Goal: Information Seeking & Learning: Learn about a topic

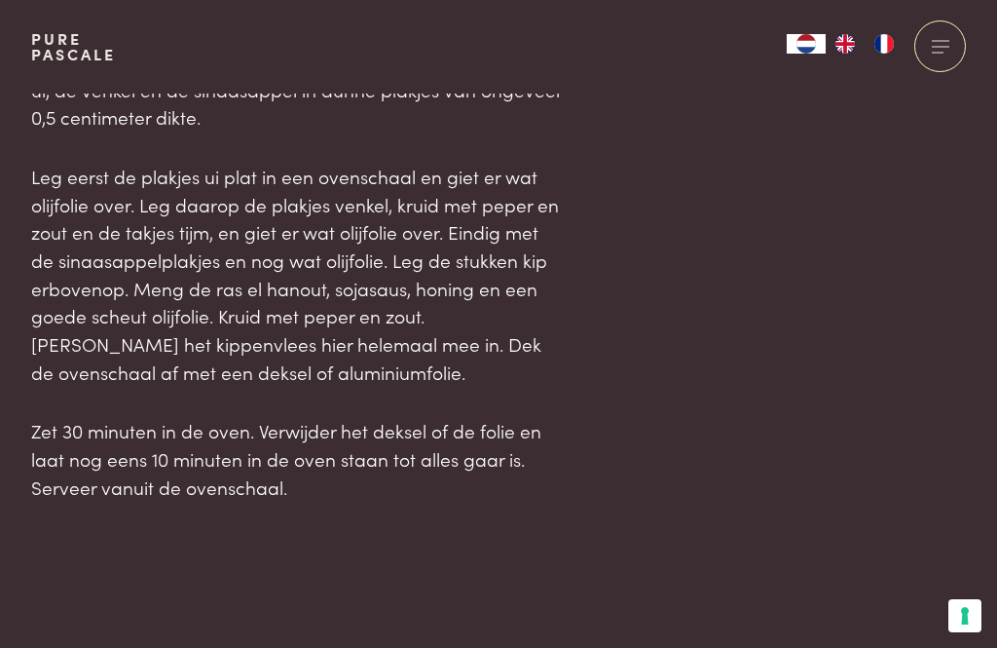
scroll to position [2053, 0]
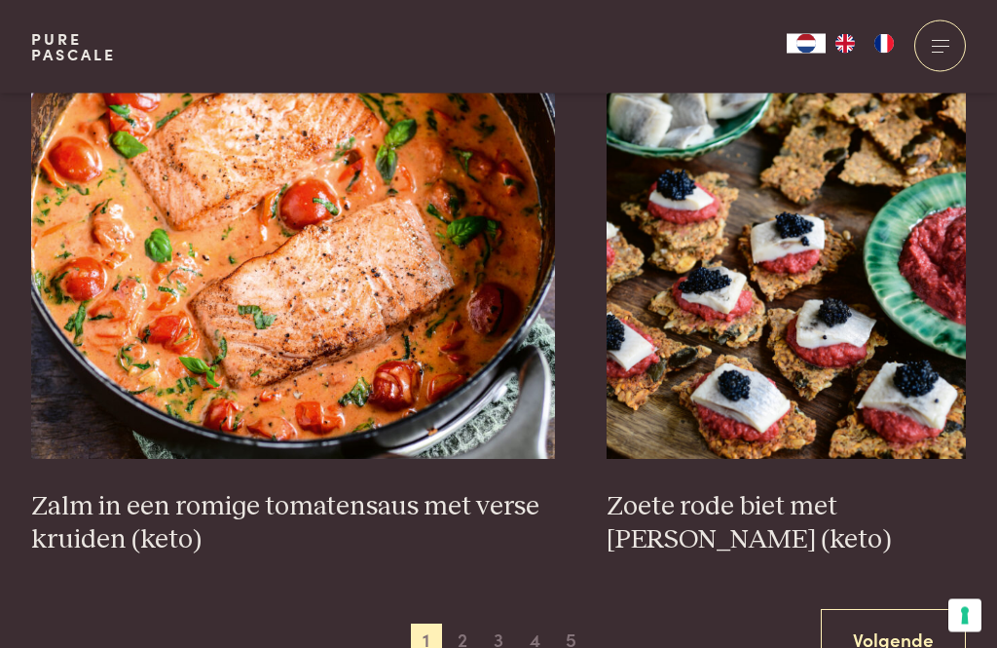
scroll to position [3483, 0]
click at [467, 639] on span "2" at bounding box center [462, 638] width 31 height 31
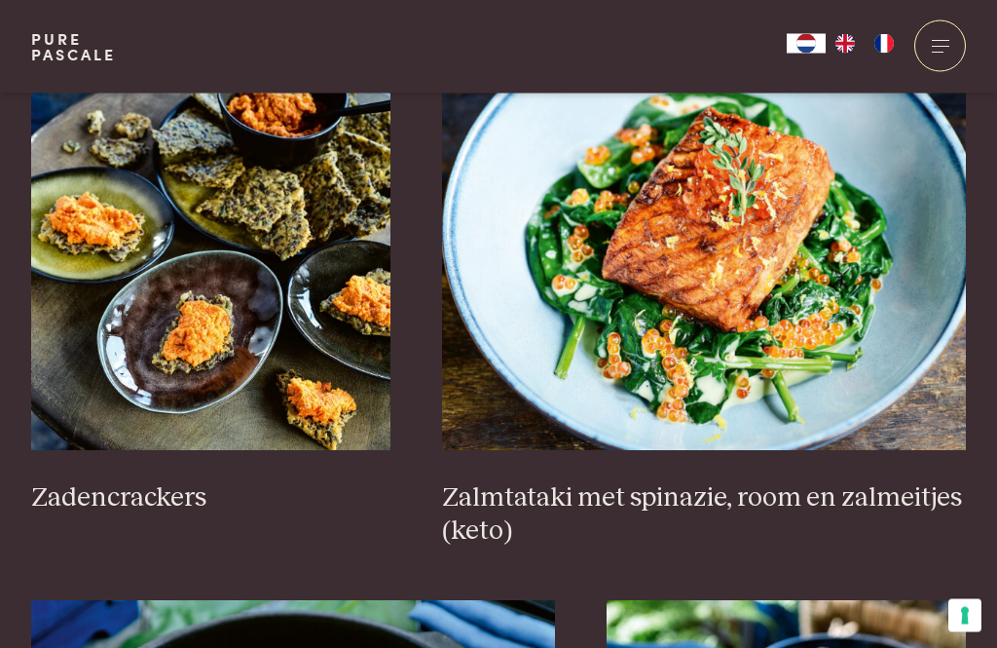
scroll to position [2886, 0]
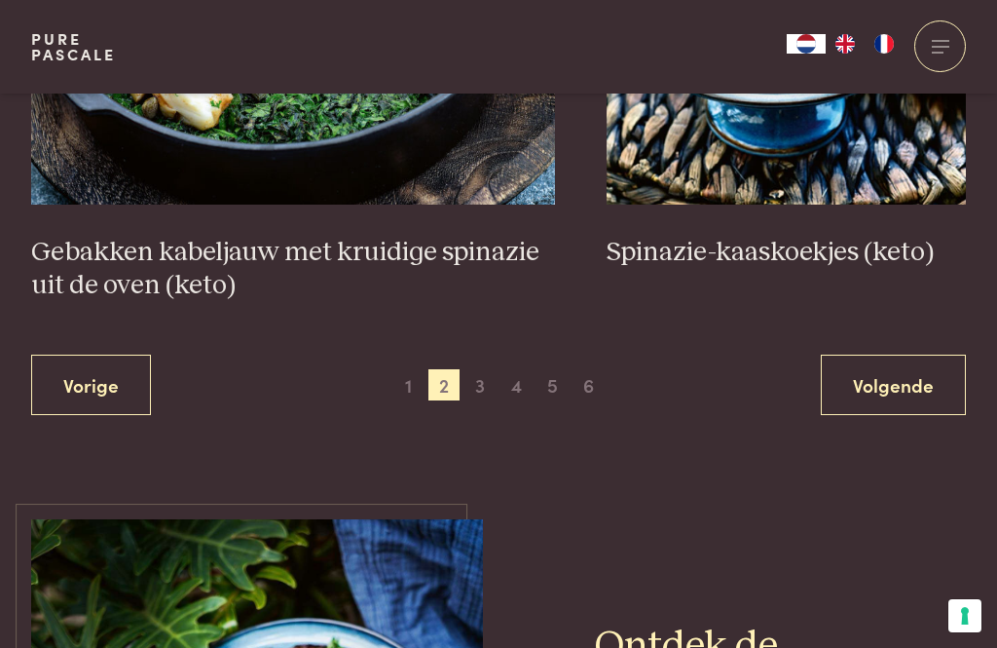
click at [900, 375] on link "Volgende" at bounding box center [893, 384] width 145 height 61
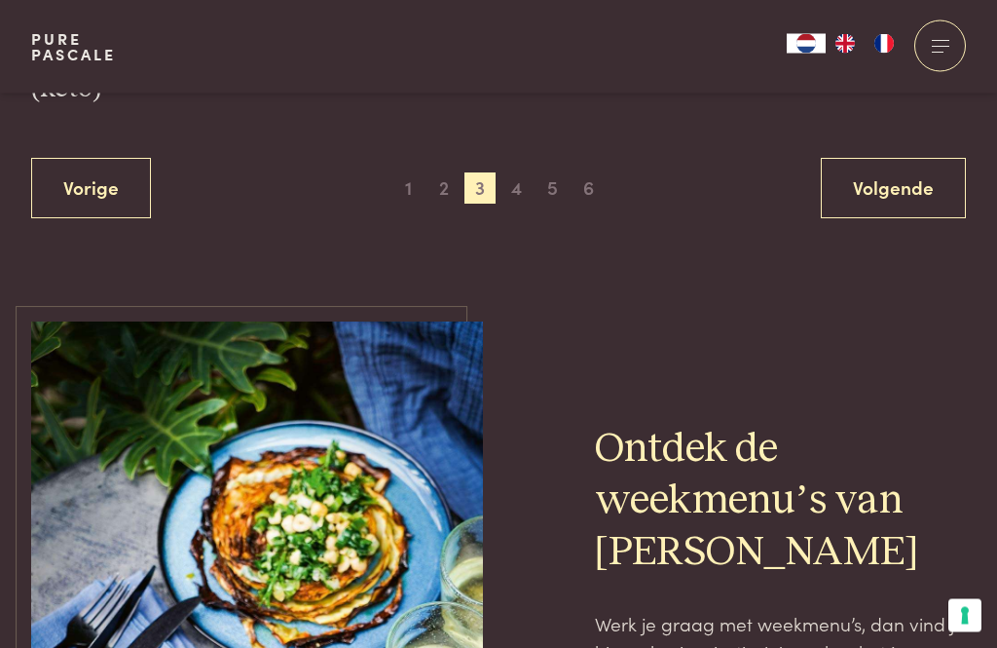
scroll to position [4038, 0]
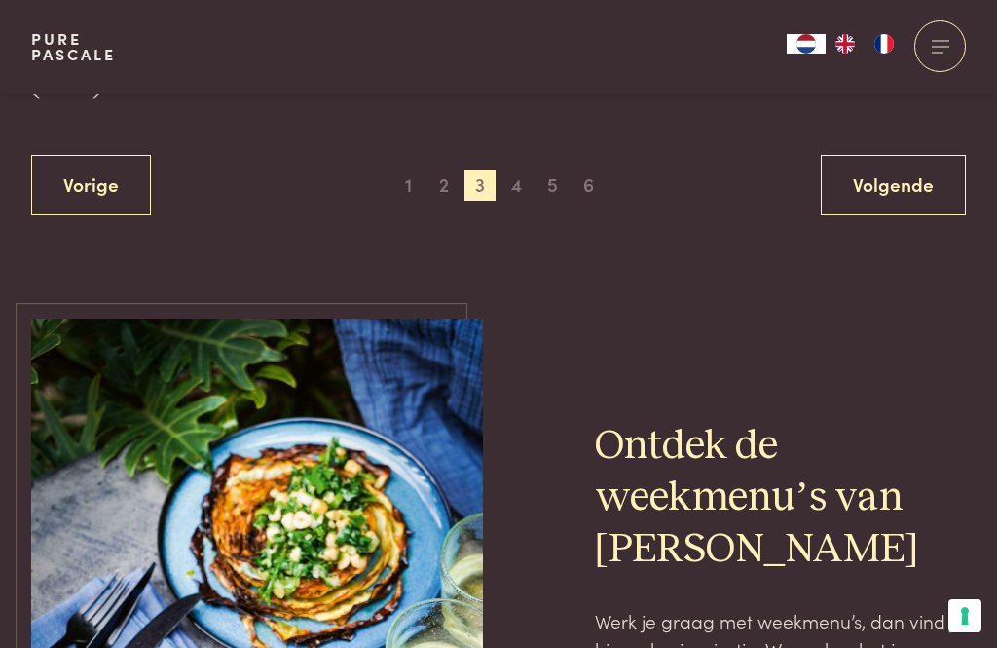
click at [917, 180] on link "Volgende" at bounding box center [893, 185] width 145 height 61
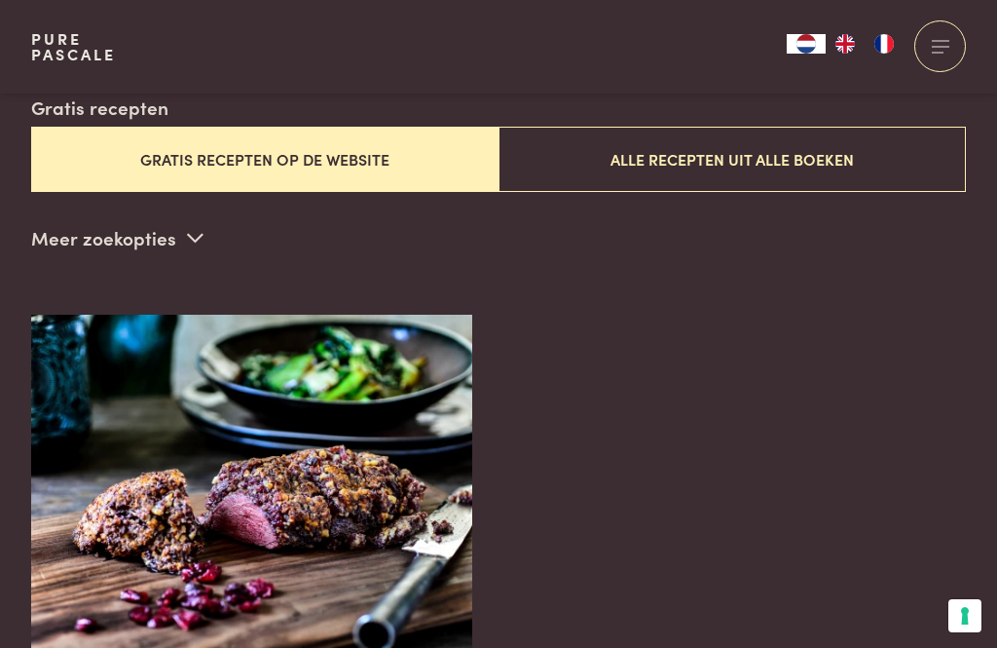
scroll to position [498, 0]
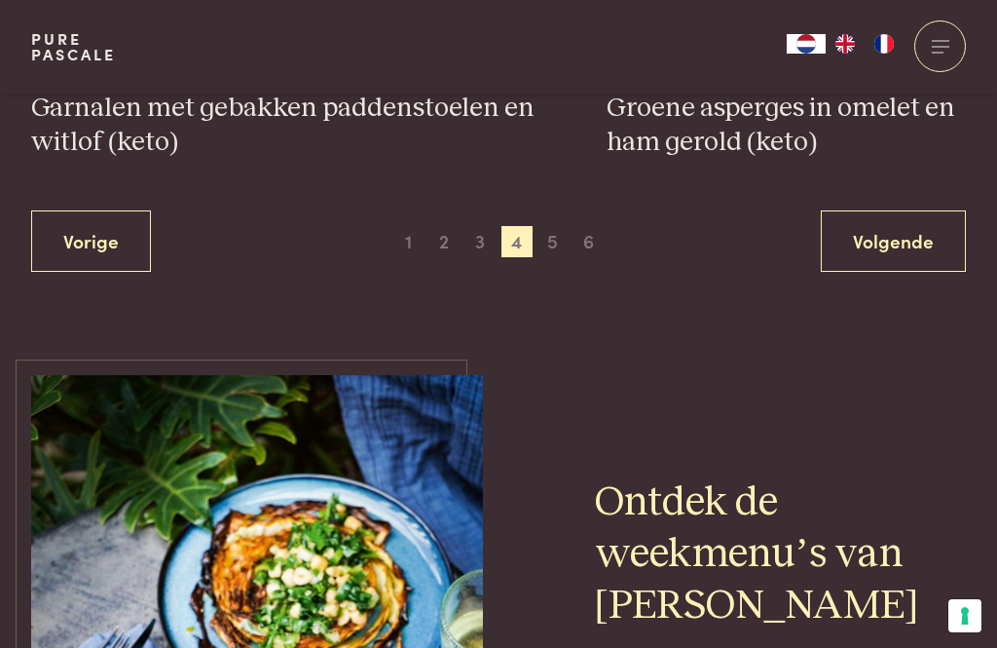
click at [917, 246] on link "Volgende" at bounding box center [893, 240] width 145 height 61
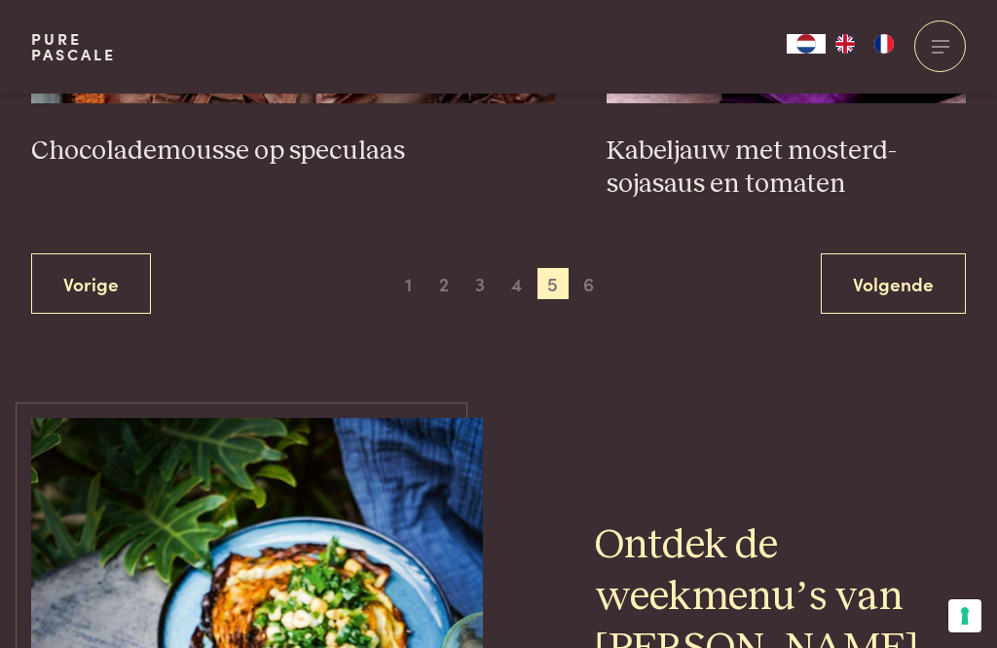
click at [901, 276] on link "Volgende" at bounding box center [893, 283] width 145 height 61
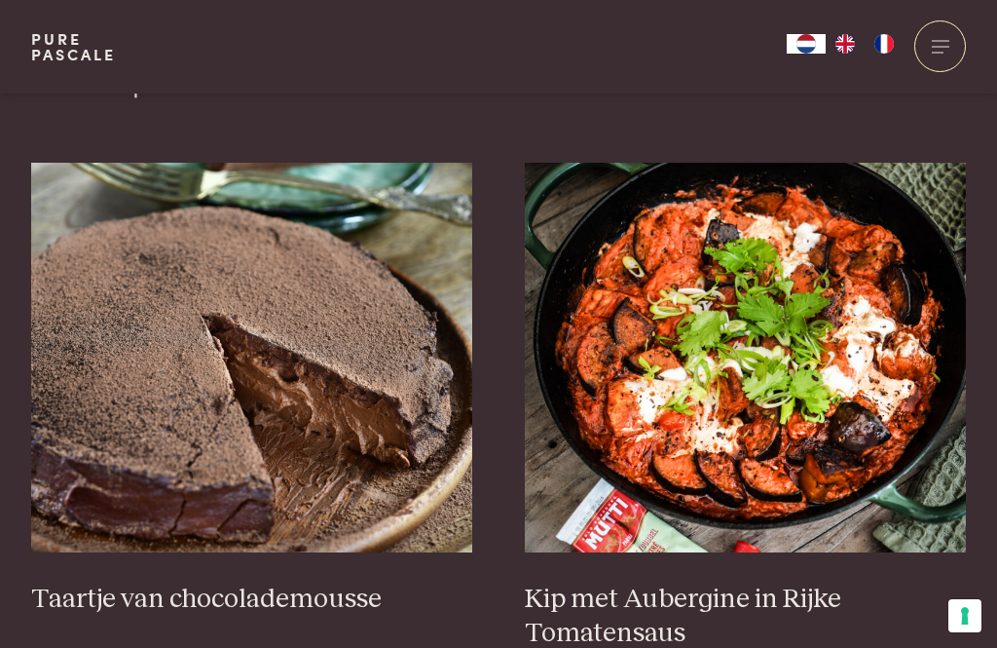
scroll to position [688, 0]
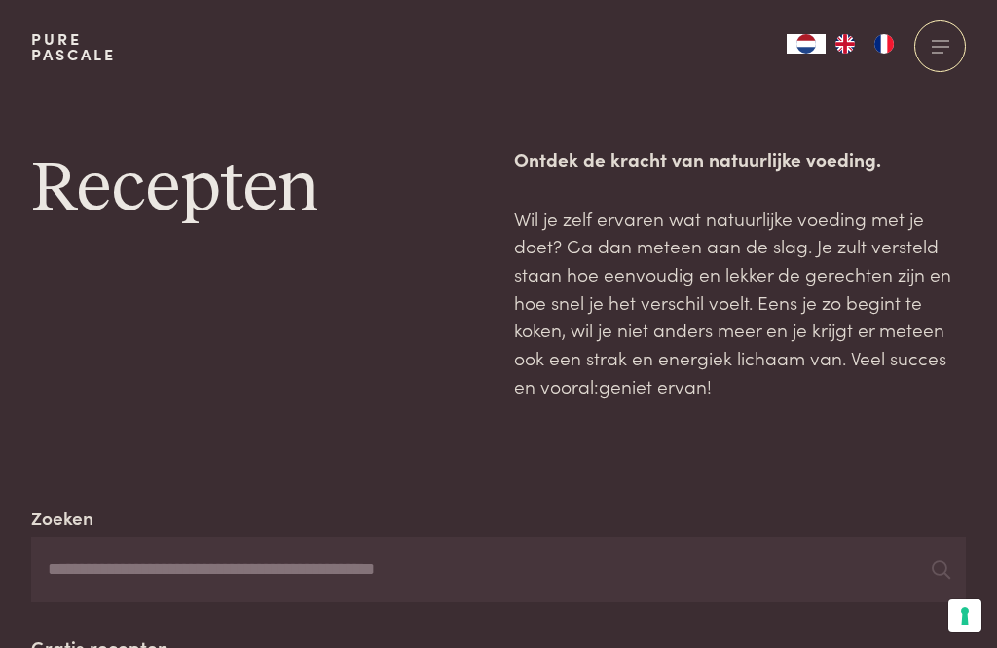
click at [160, 562] on input "Zoeken" at bounding box center [498, 570] width 935 height 66
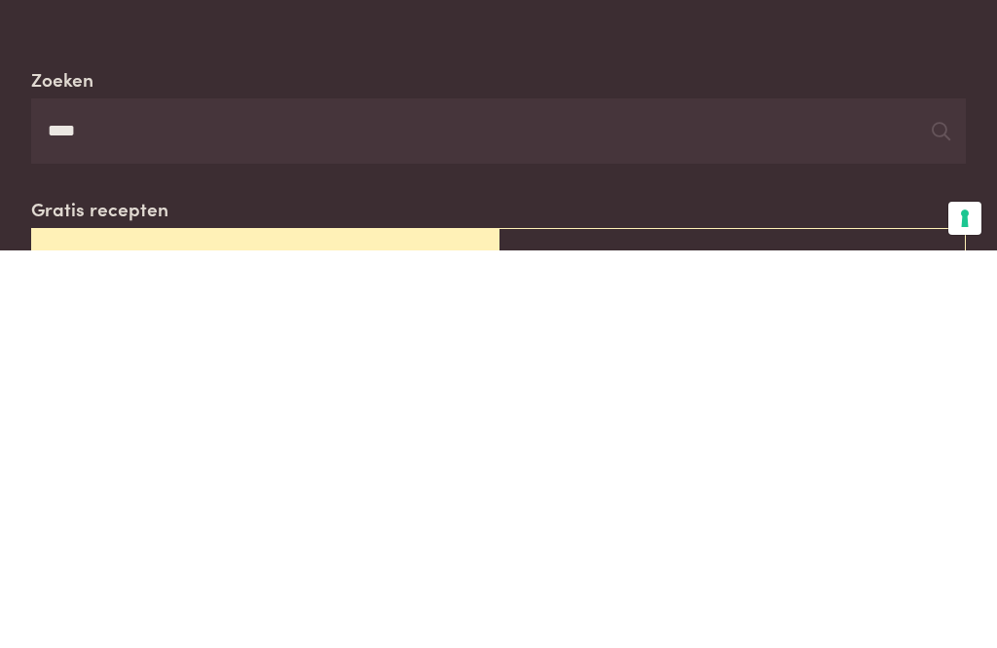
scroll to position [438, 0]
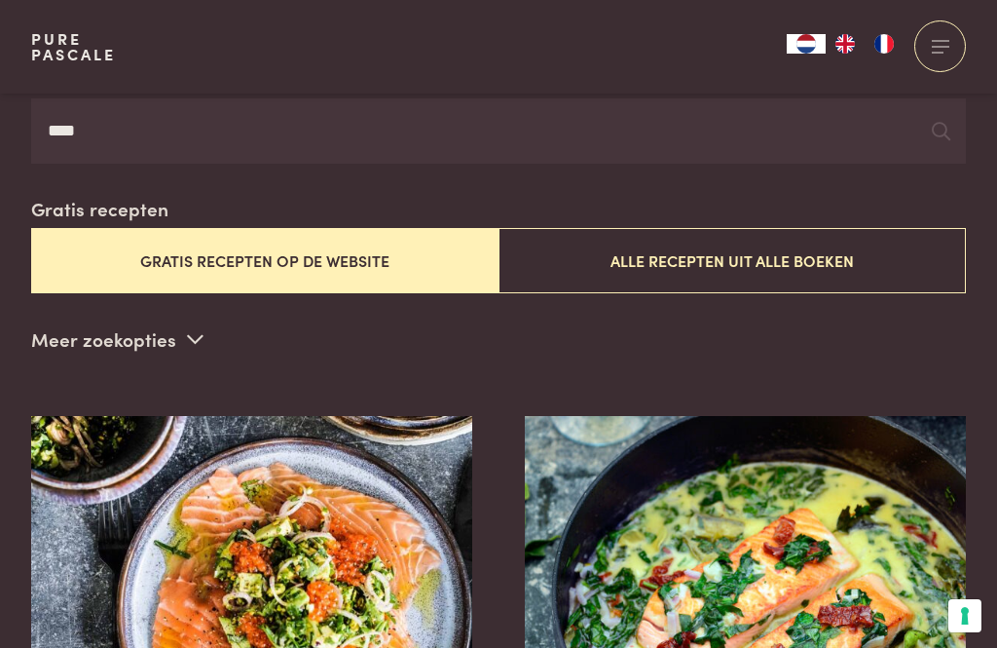
type input "****"
click at [935, 122] on icon at bounding box center [941, 131] width 19 height 19
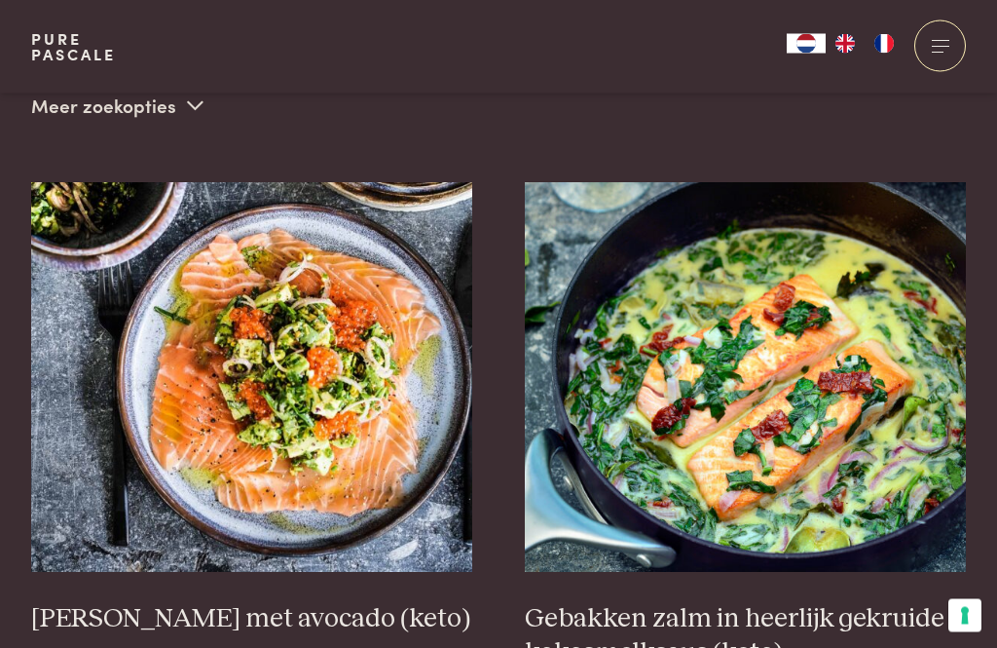
scroll to position [672, 0]
click at [792, 427] on img at bounding box center [746, 377] width 442 height 390
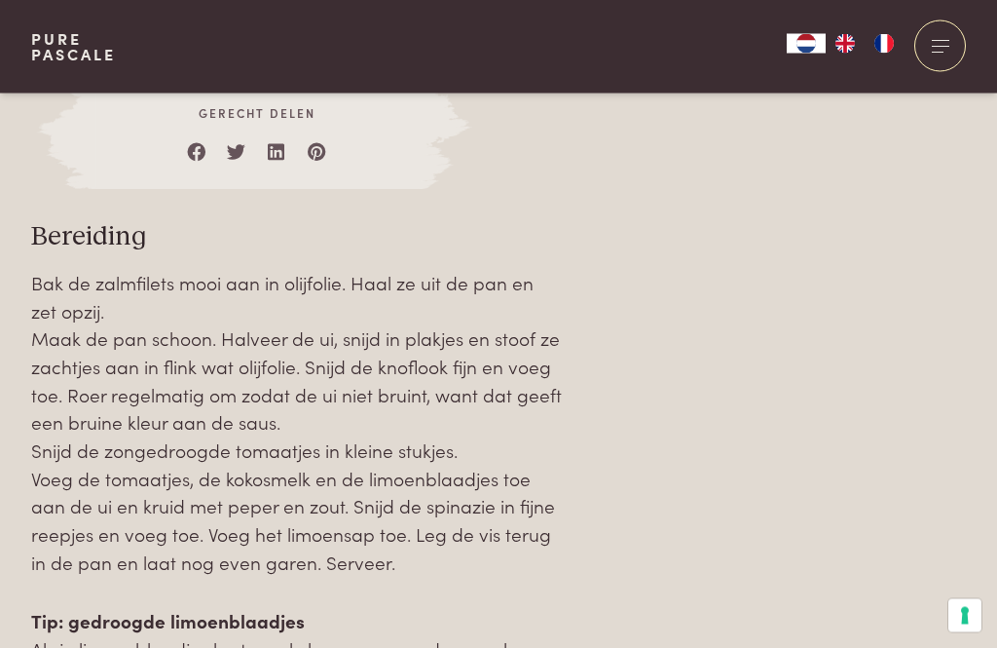
scroll to position [2044, 0]
